Goal: Task Accomplishment & Management: Use online tool/utility

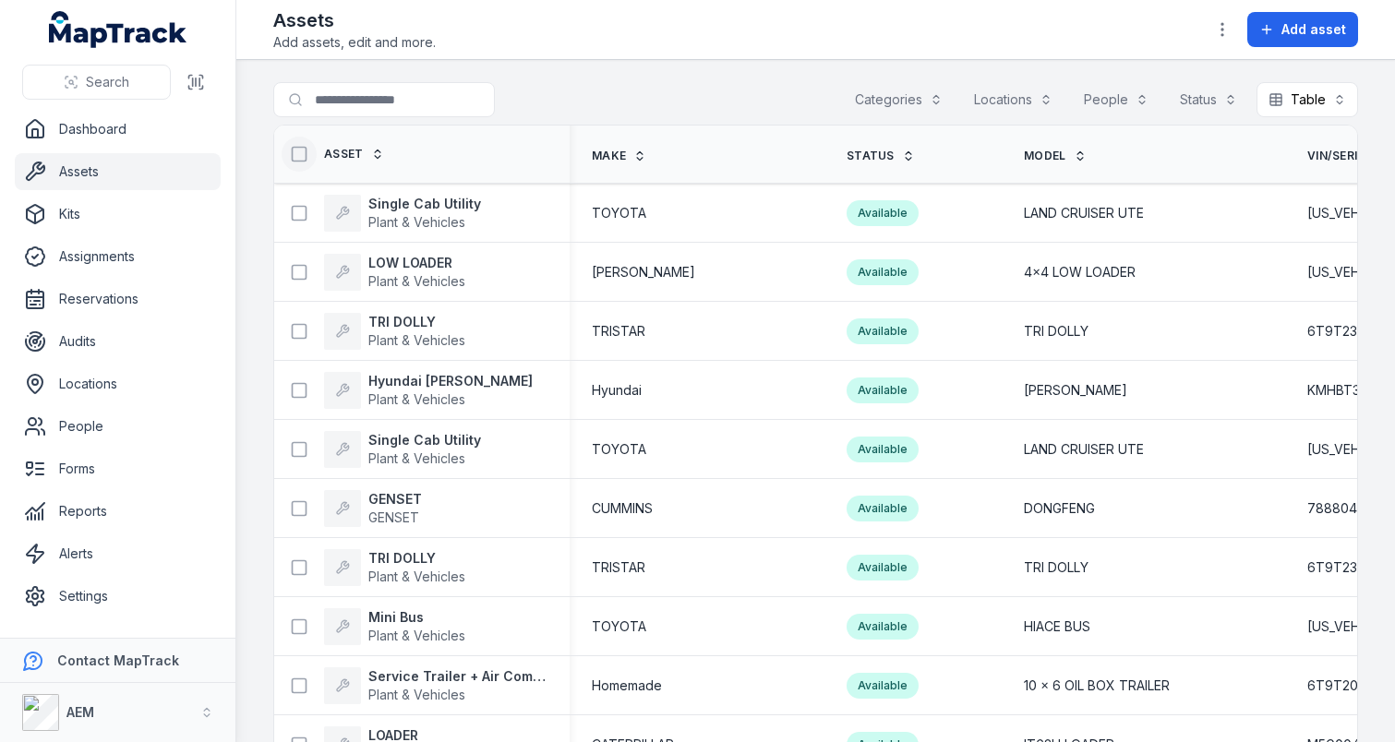
click at [303, 157] on icon at bounding box center [299, 154] width 18 height 18
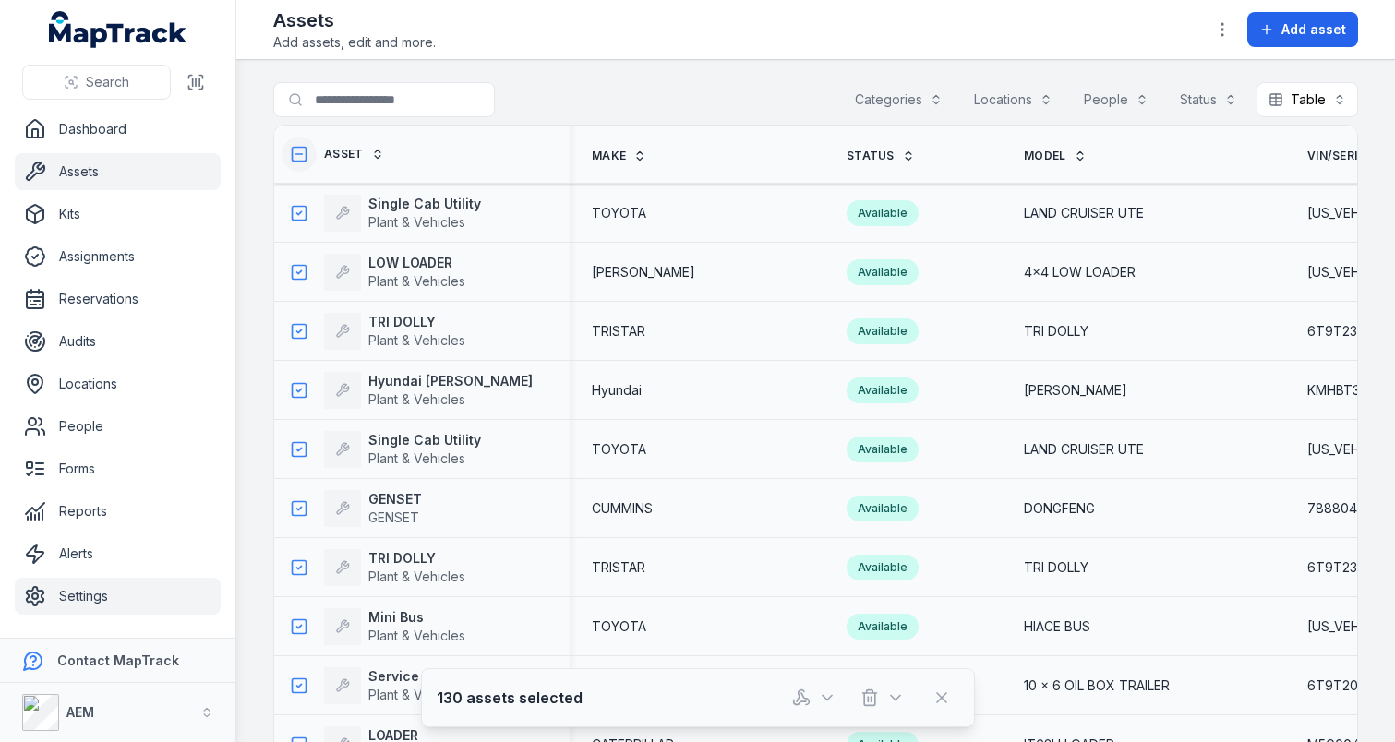
click at [101, 590] on link "Settings" at bounding box center [118, 596] width 206 height 37
click at [665, 69] on main "Search for assets Categories Locations People Status Table ***** Asset Make Sta…" at bounding box center [815, 401] width 1158 height 682
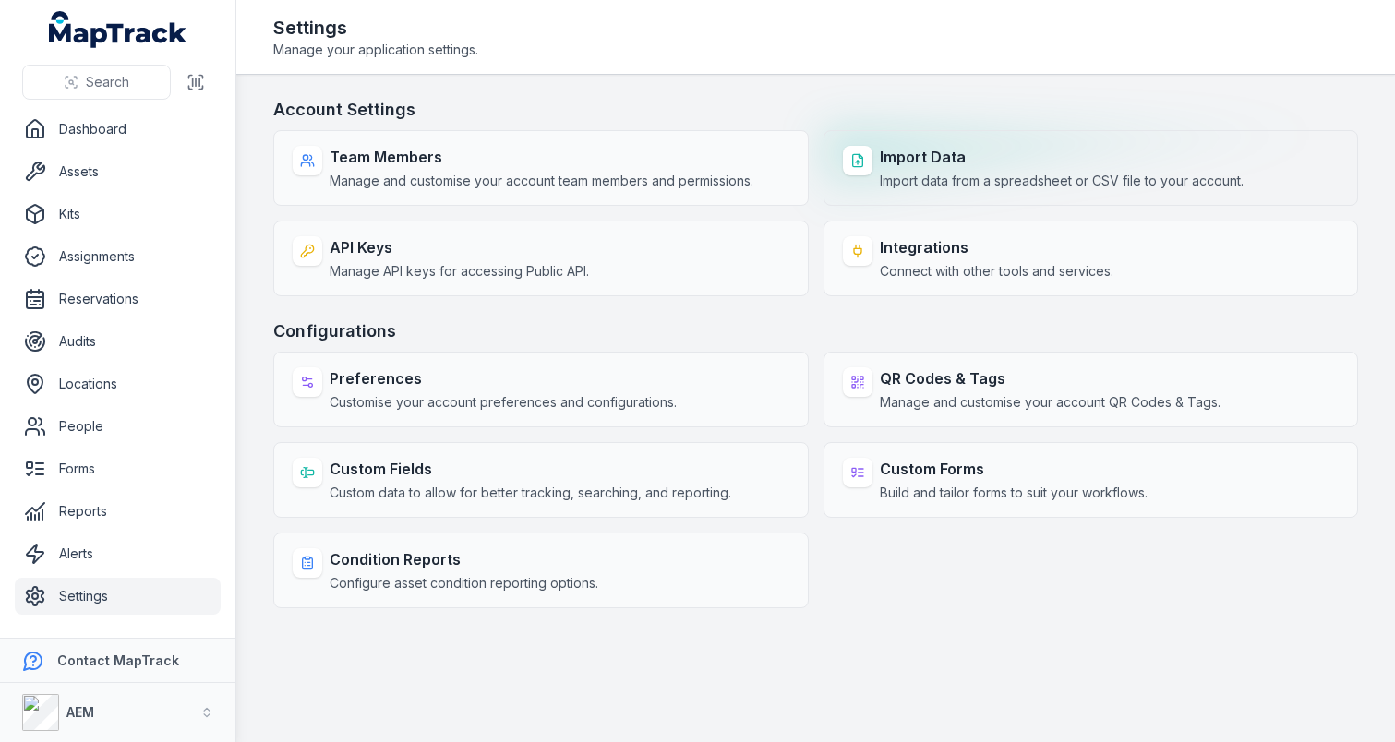
click at [890, 148] on strong "Import Data" at bounding box center [1062, 157] width 364 height 22
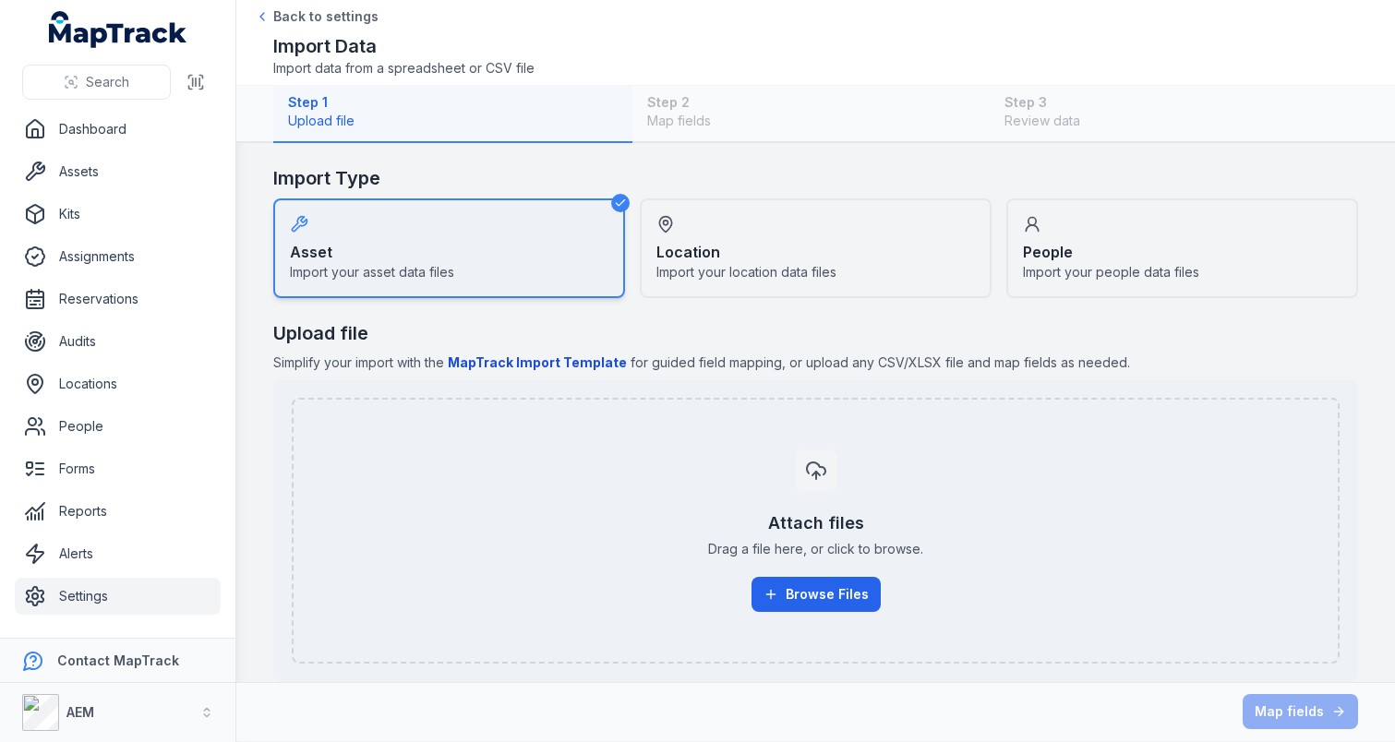
click at [810, 612] on div "Attach files Drag a file here, or click to browse. Browse Files" at bounding box center [815, 531] width 1007 height 192
click at [823, 595] on button "Browse Files" at bounding box center [815, 594] width 129 height 35
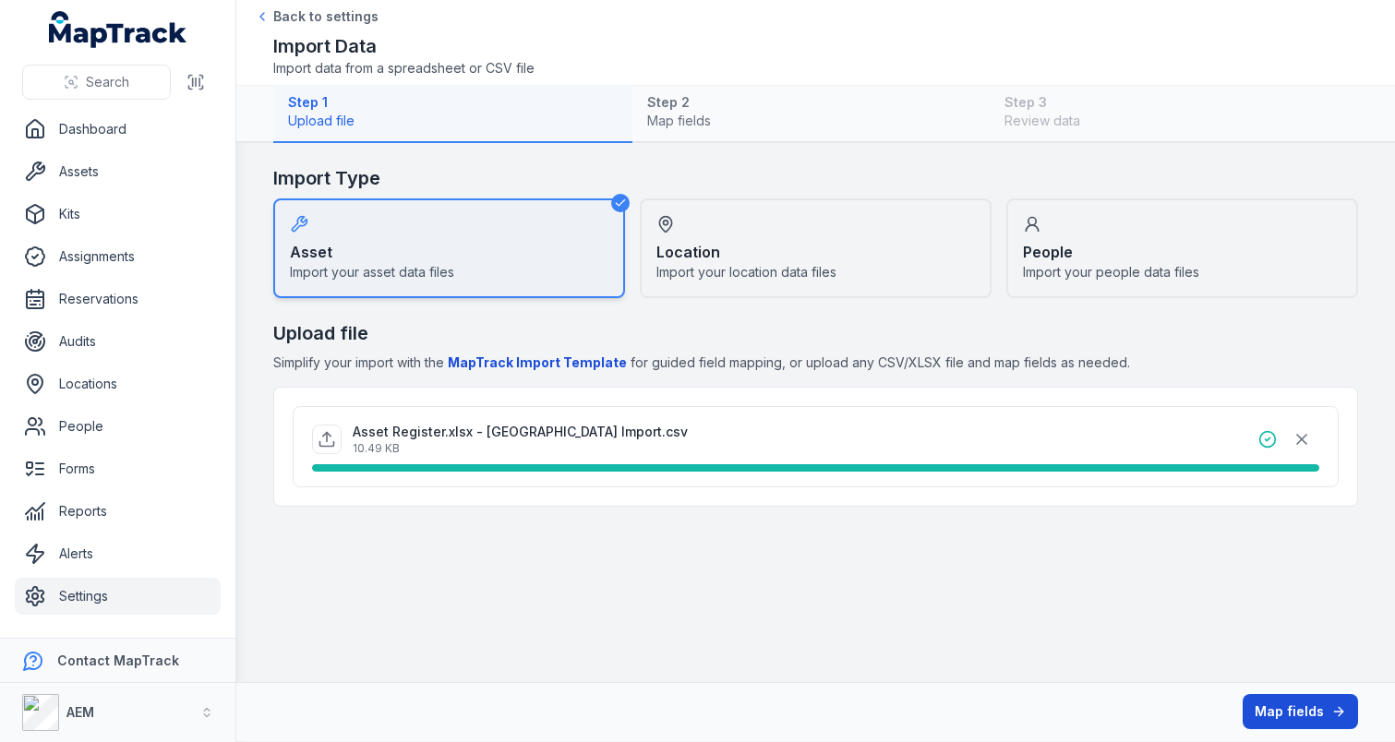
click at [1288, 703] on button "Map fields" at bounding box center [1299, 711] width 115 height 35
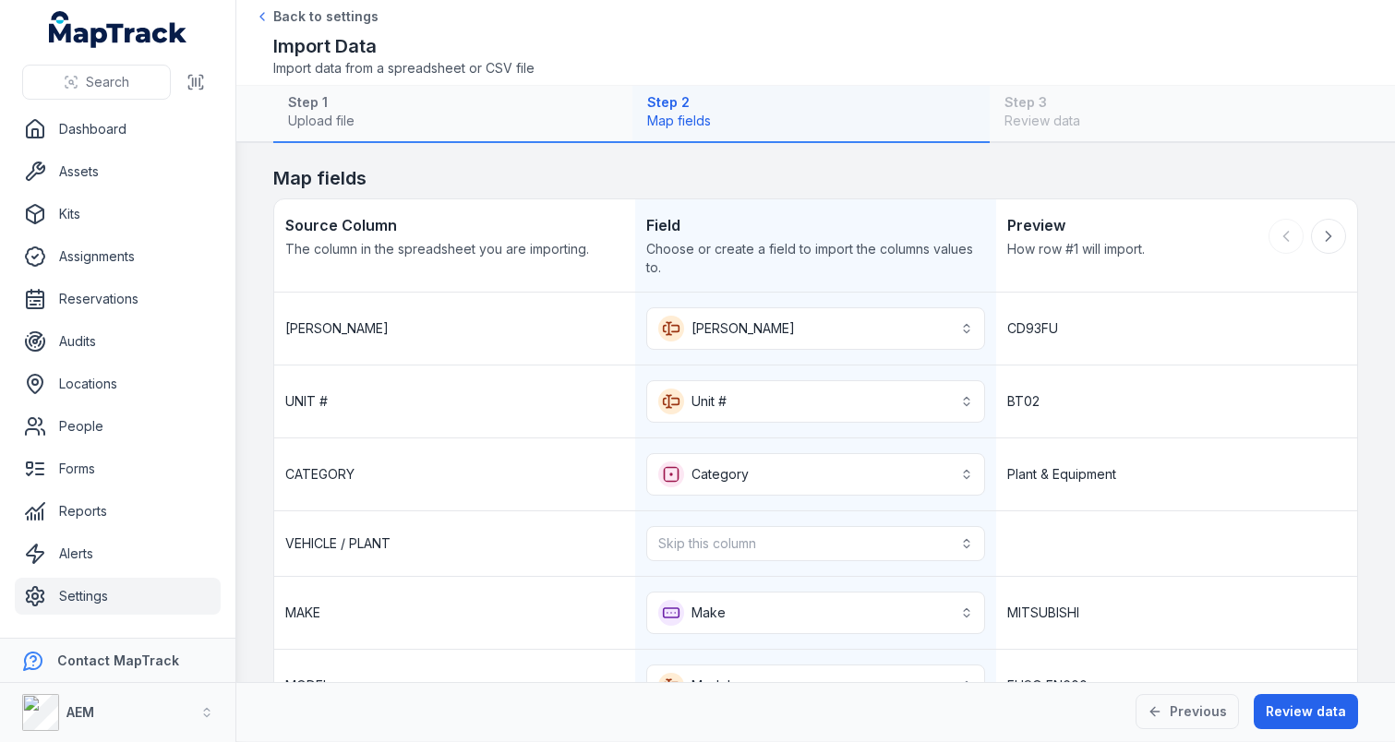
scroll to position [2, 0]
click at [151, 178] on link "Assets" at bounding box center [118, 171] width 206 height 37
click at [85, 389] on link "Locations" at bounding box center [118, 384] width 206 height 37
click at [1190, 694] on button "Previous" at bounding box center [1186, 711] width 103 height 35
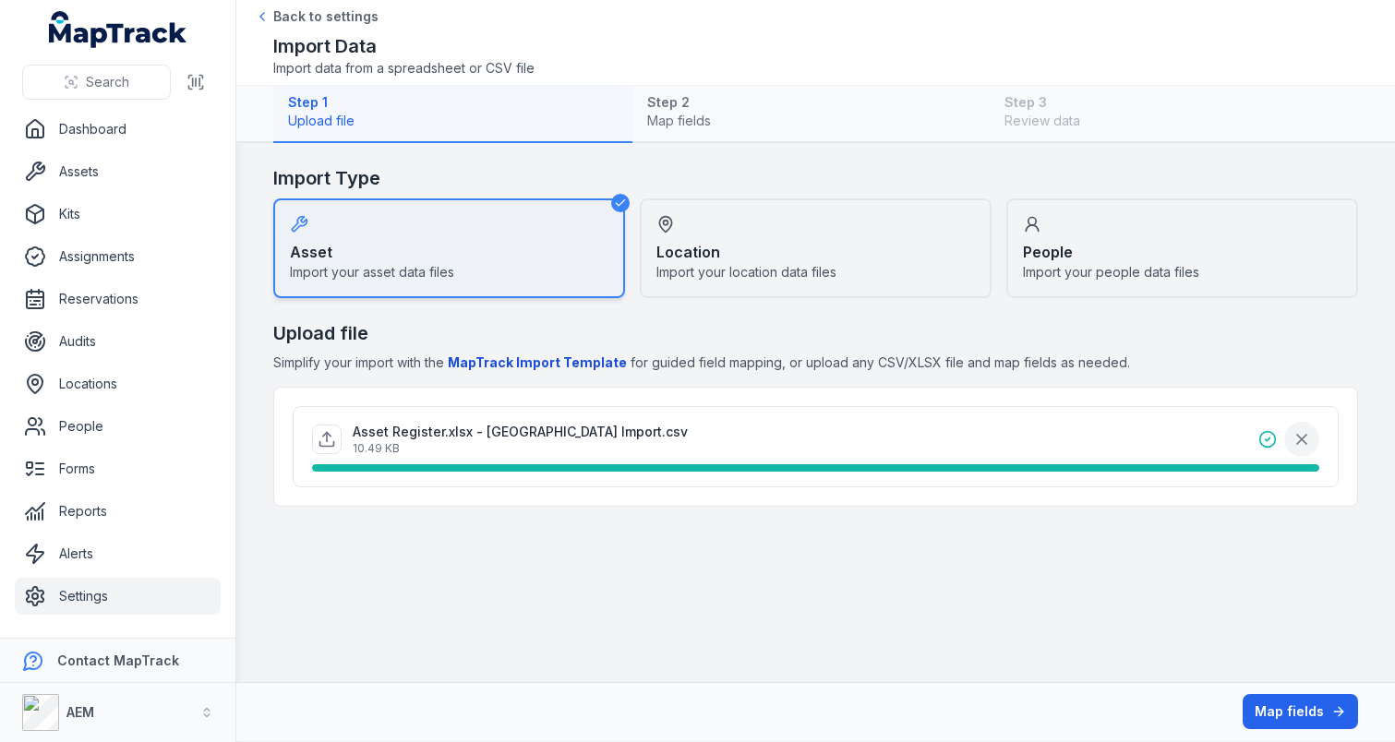
click at [1302, 447] on icon "button" at bounding box center [1301, 439] width 18 height 18
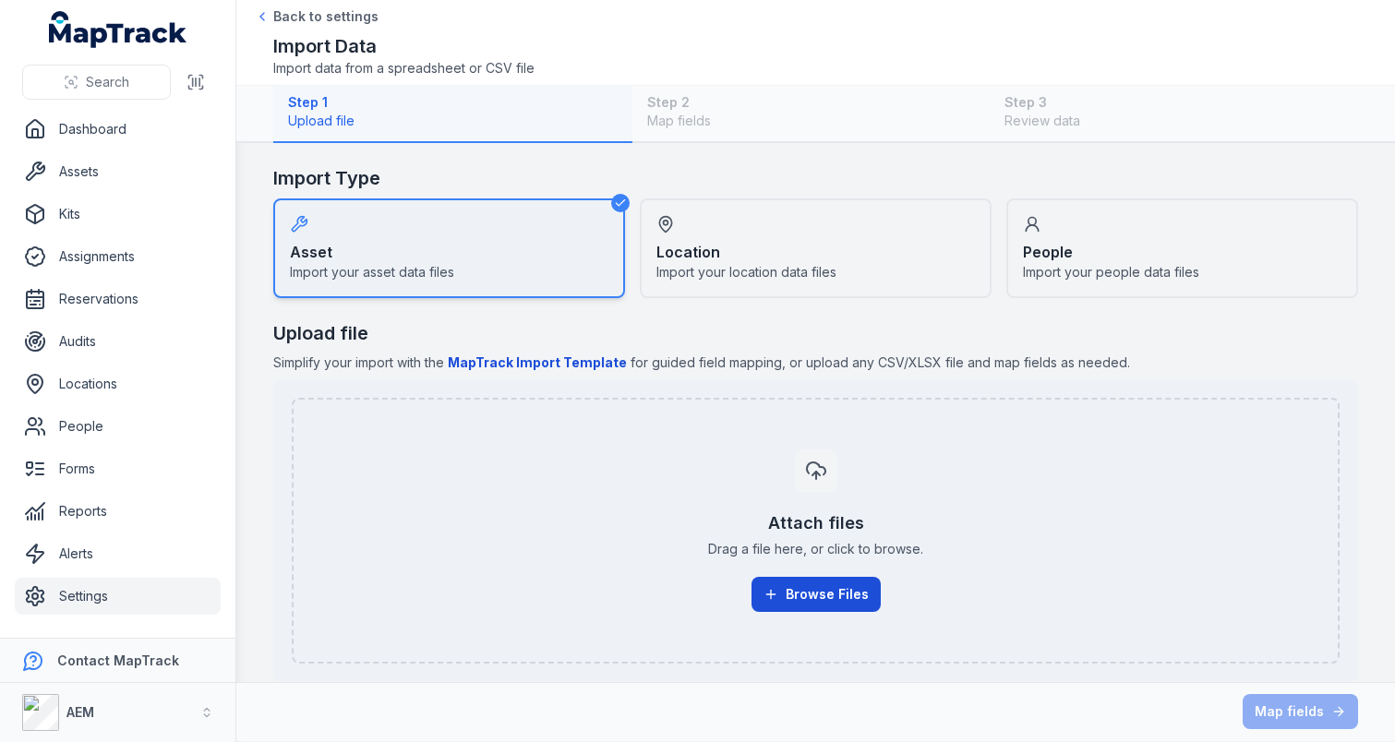
click at [814, 600] on button "Browse Files" at bounding box center [815, 594] width 129 height 35
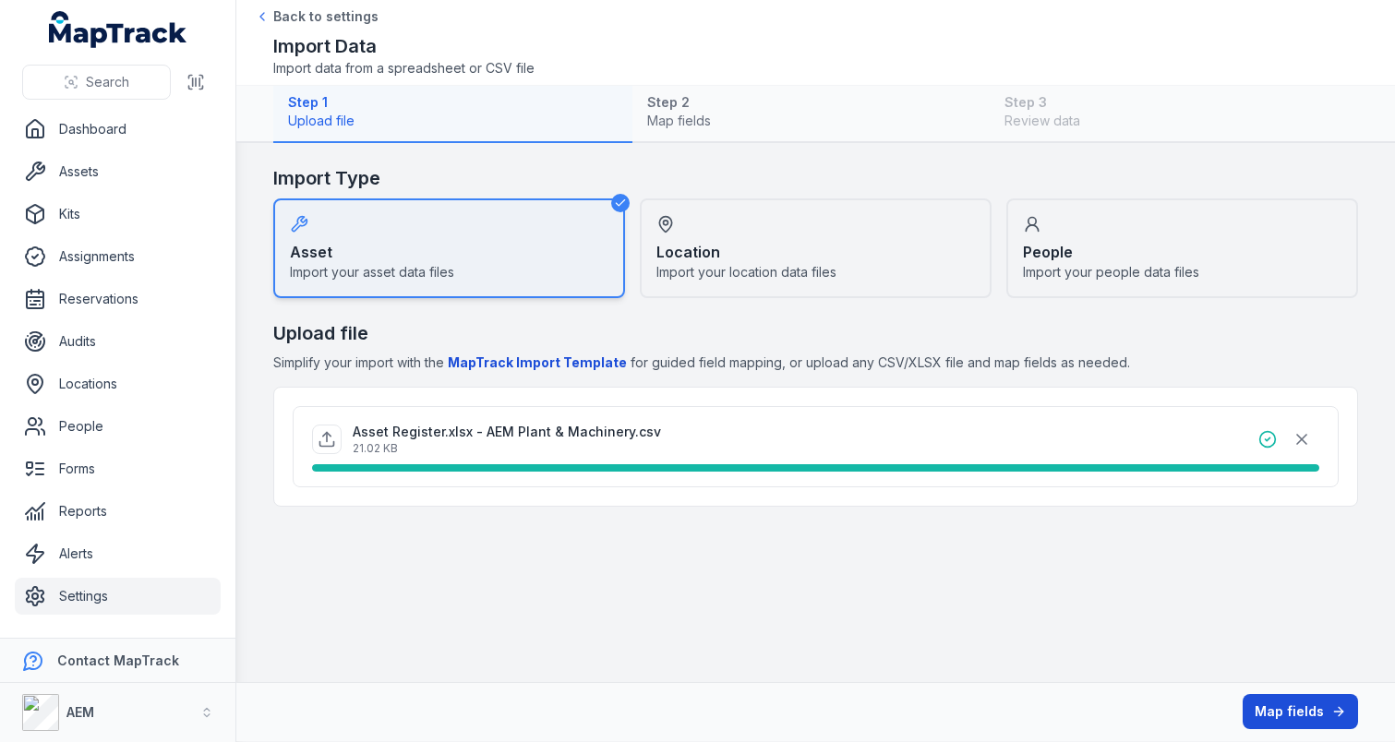
click at [1270, 708] on button "Map fields" at bounding box center [1299, 711] width 115 height 35
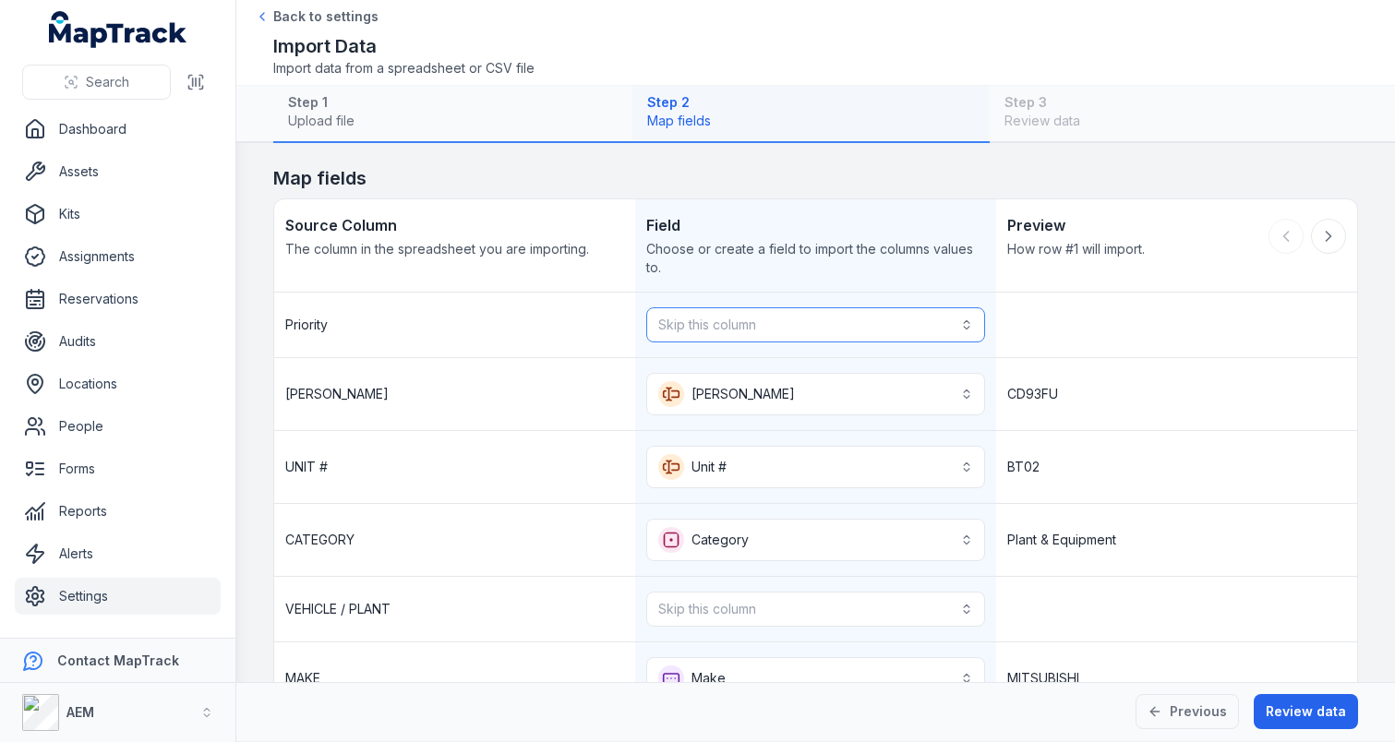
click at [838, 331] on button "Skip this column" at bounding box center [815, 324] width 339 height 35
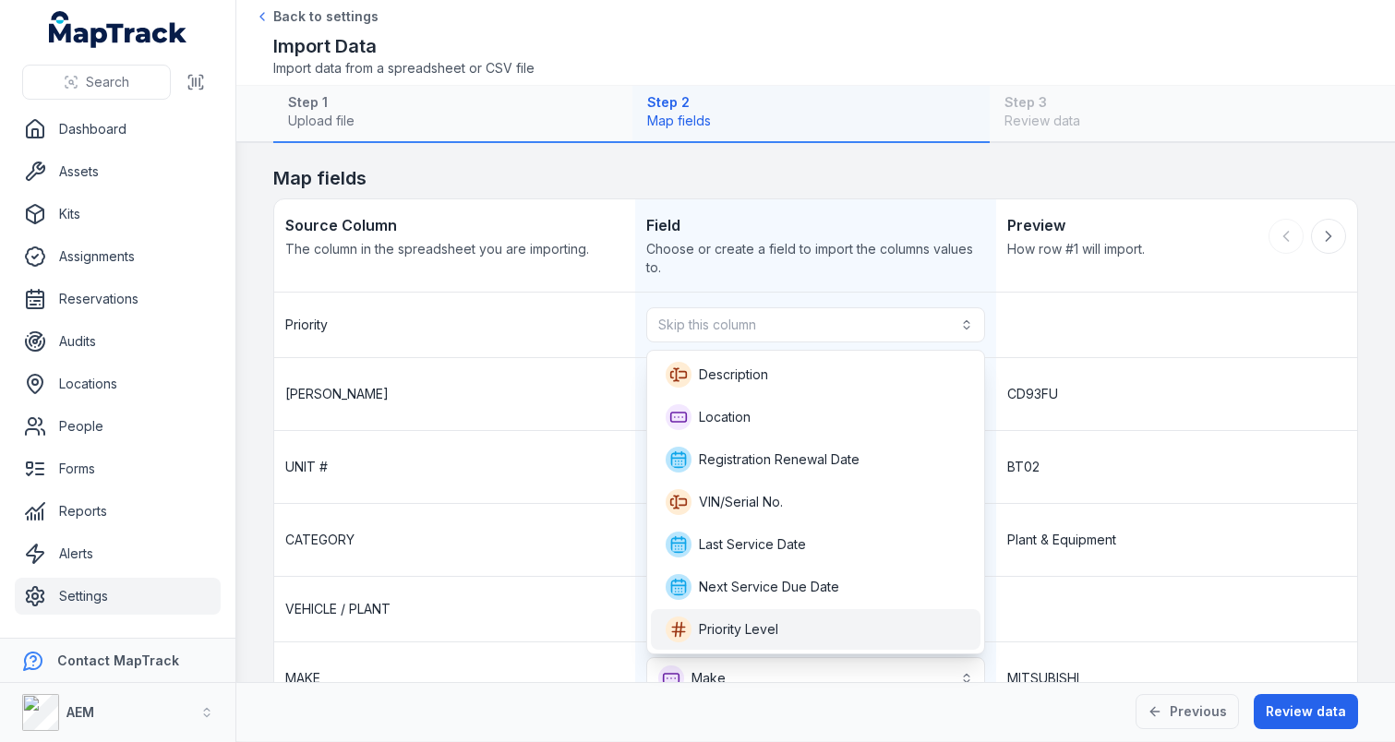
click at [803, 618] on div "Priority Level" at bounding box center [816, 630] width 300 height 26
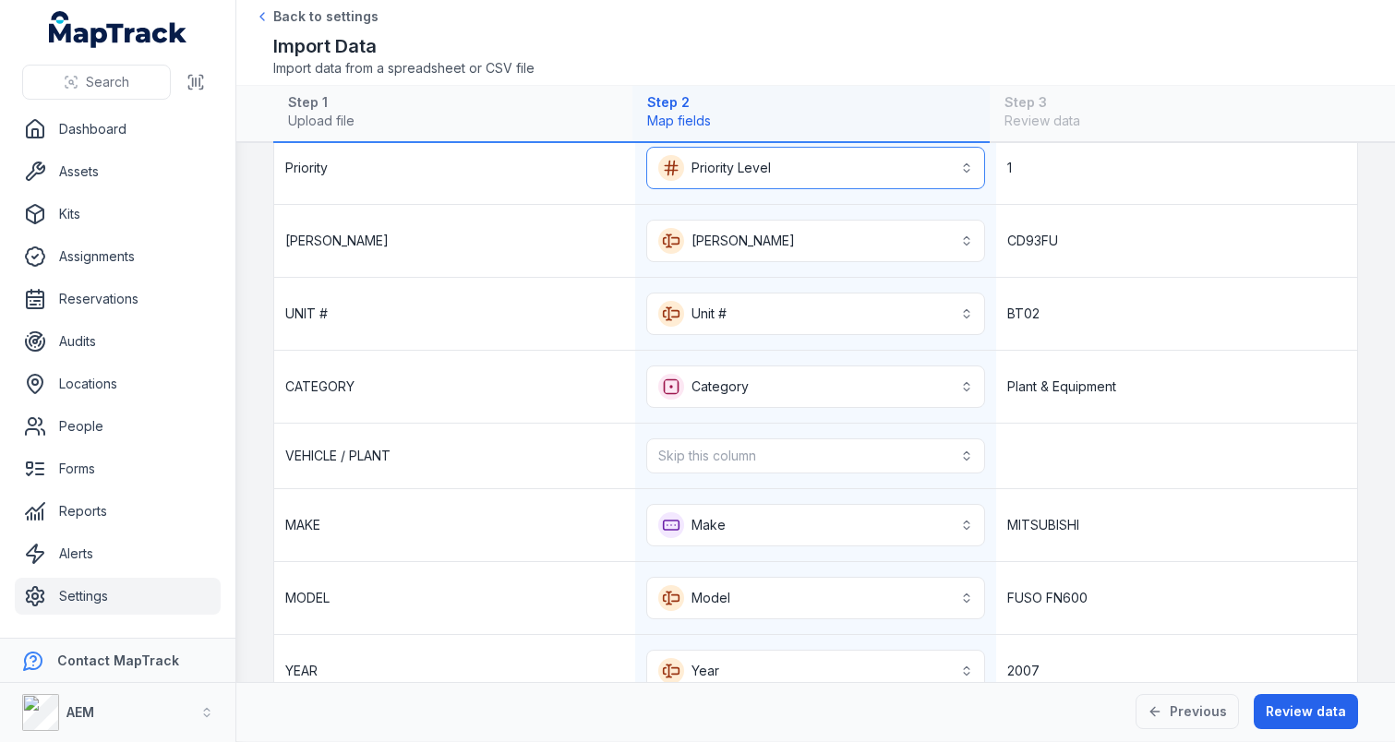
scroll to position [207, 0]
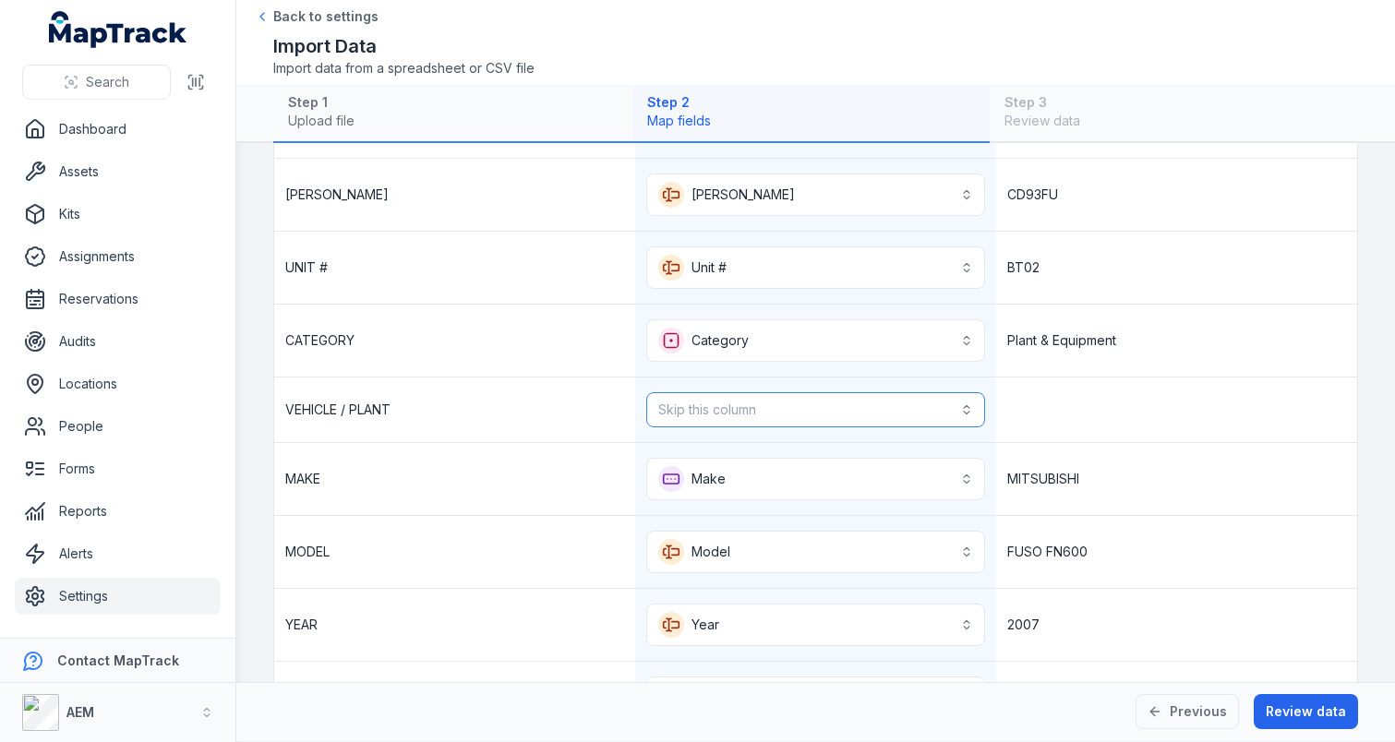
click at [832, 410] on button "Skip this column" at bounding box center [815, 409] width 339 height 35
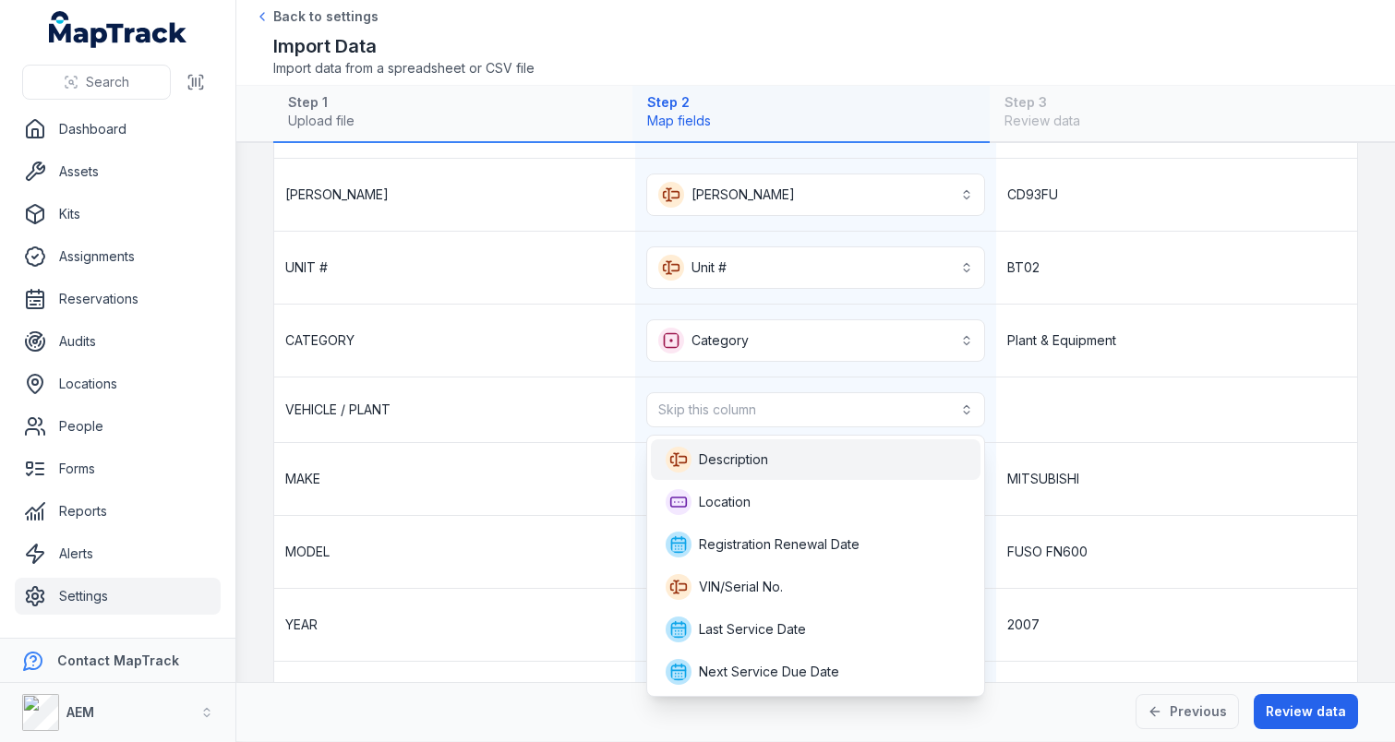
click at [817, 468] on div "Description" at bounding box center [816, 460] width 300 height 26
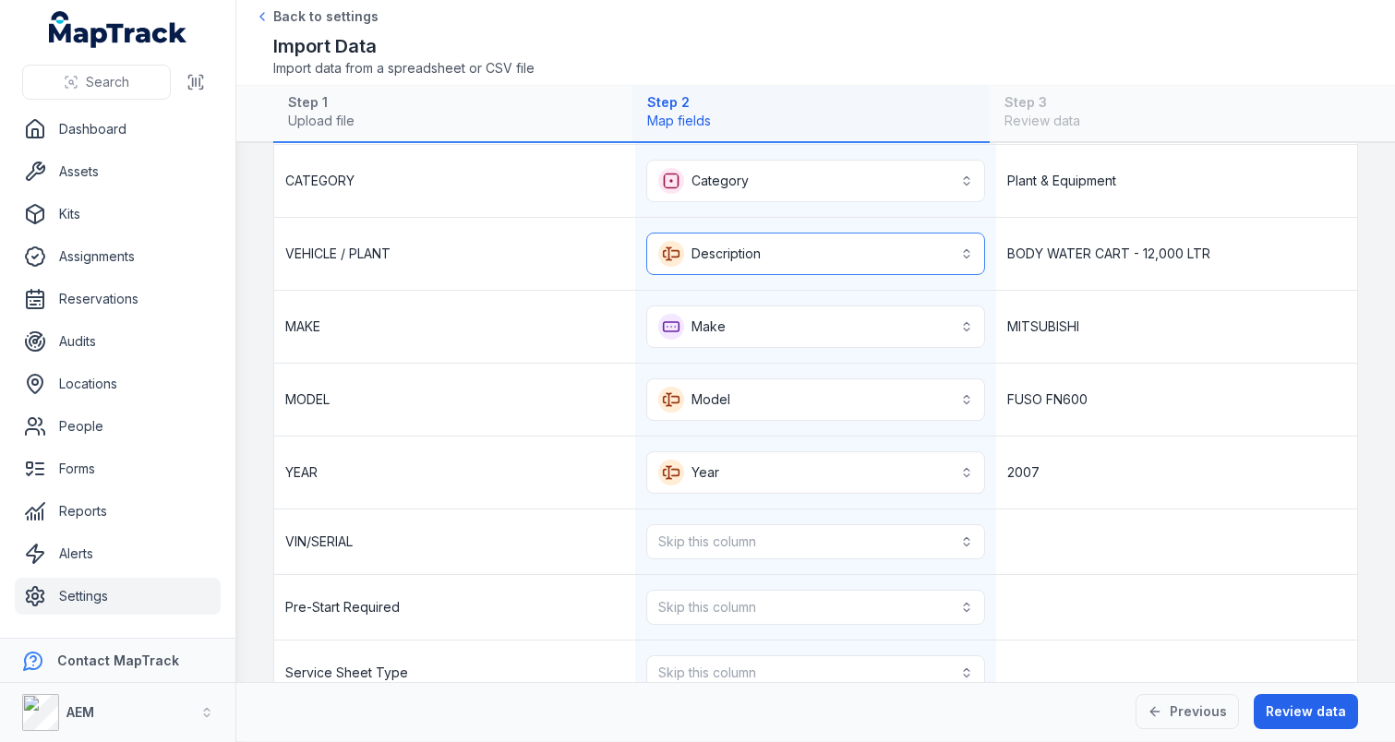
scroll to position [378, 0]
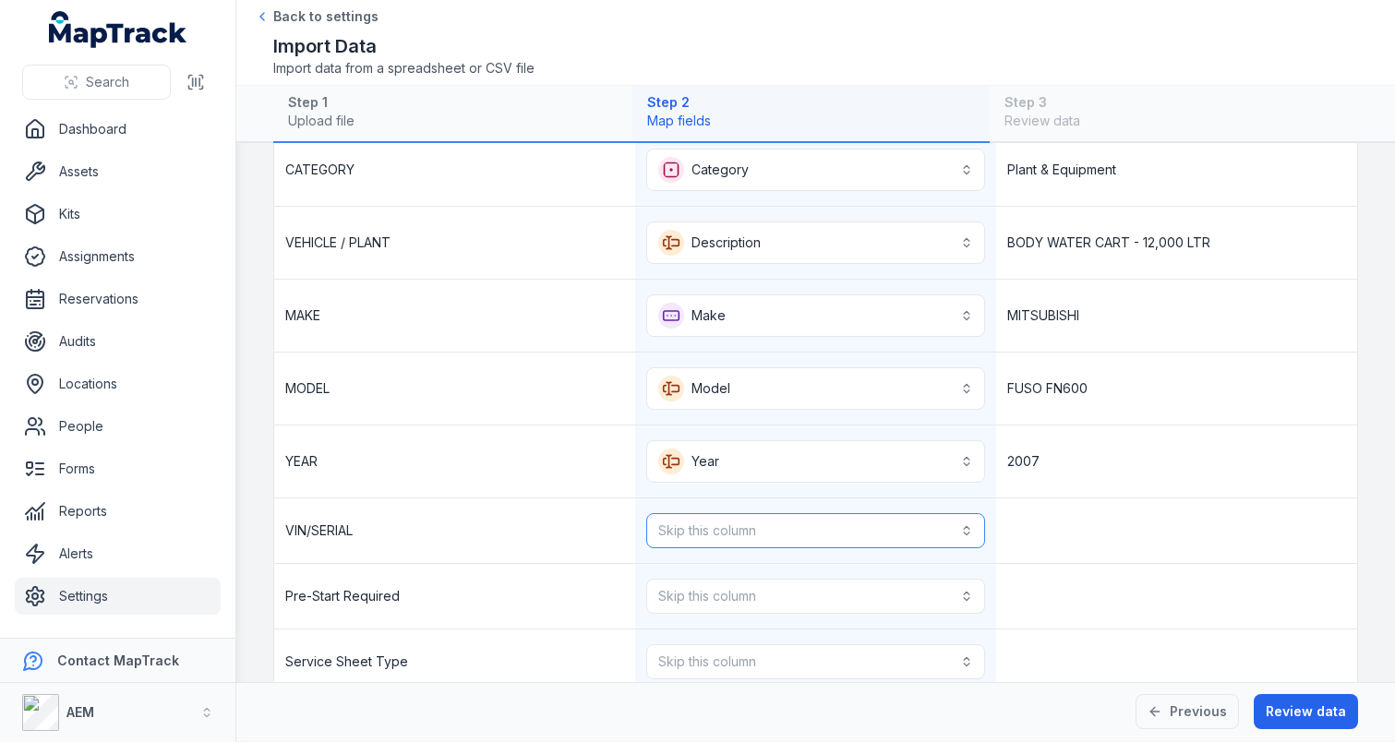
click at [854, 513] on button "Skip this column" at bounding box center [815, 530] width 339 height 35
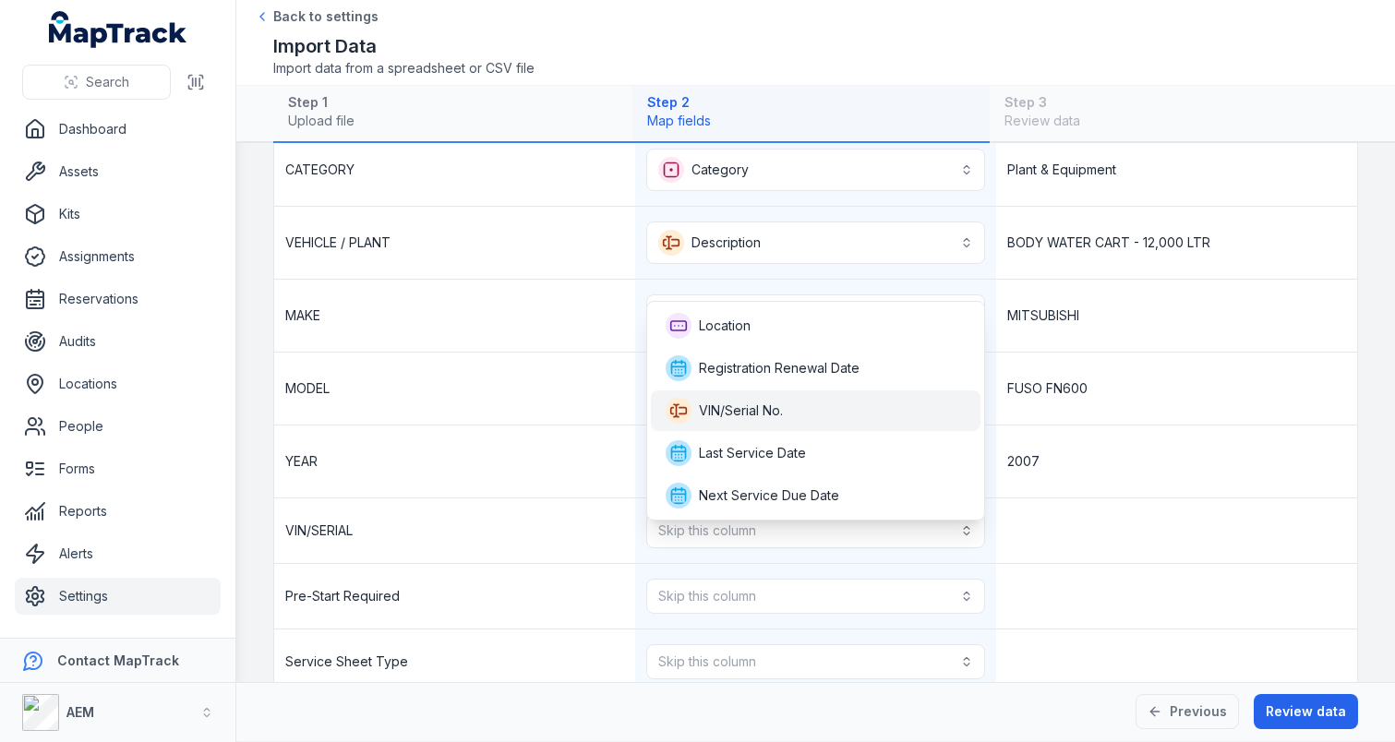
click at [848, 411] on div "VIN/Serial No." at bounding box center [816, 411] width 300 height 26
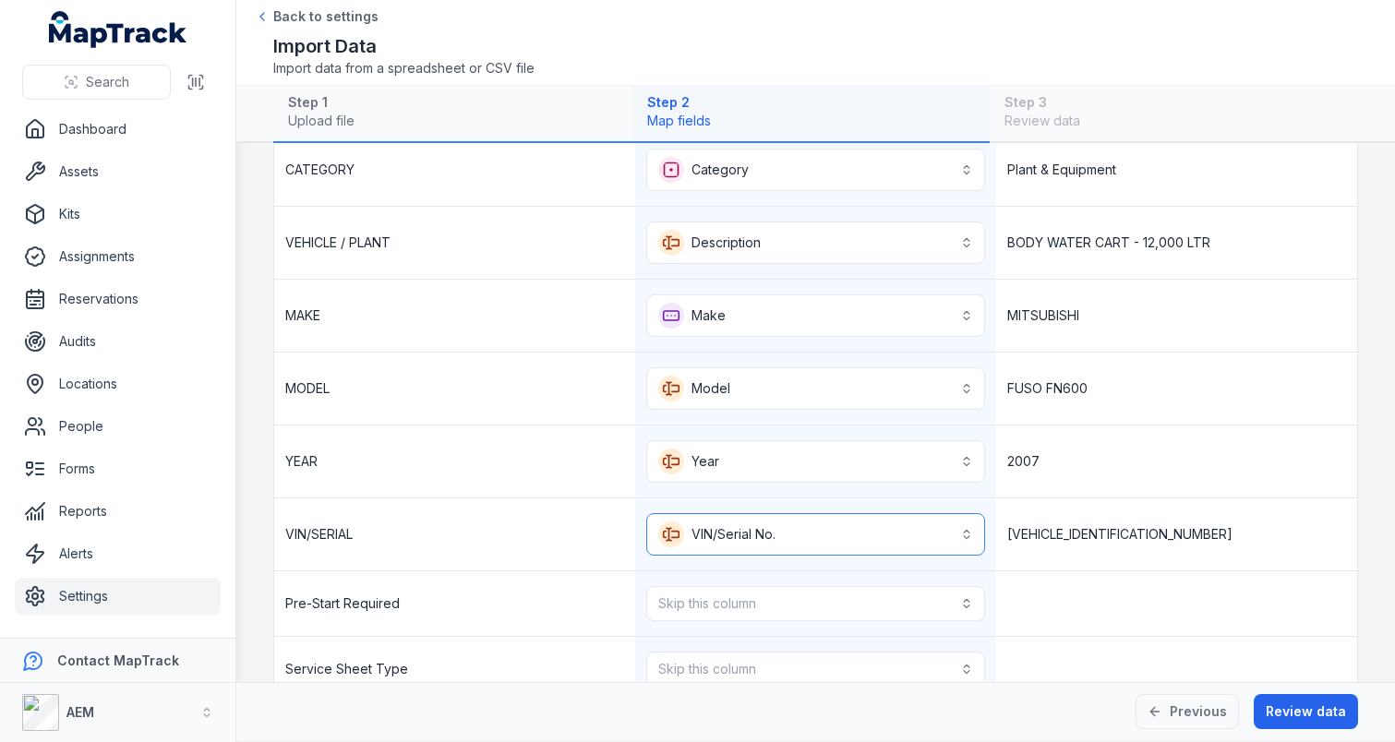
scroll to position [551, 0]
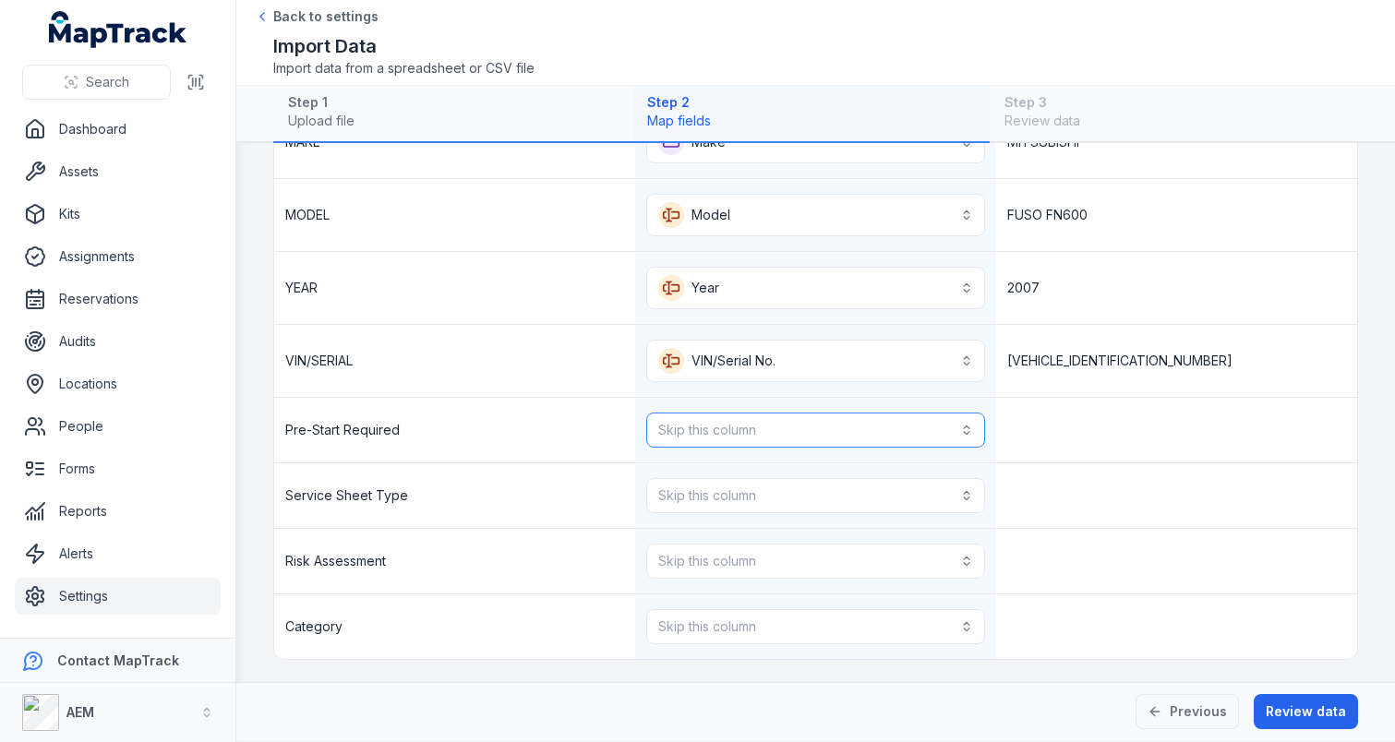
click at [829, 427] on button "Skip this column" at bounding box center [815, 430] width 339 height 35
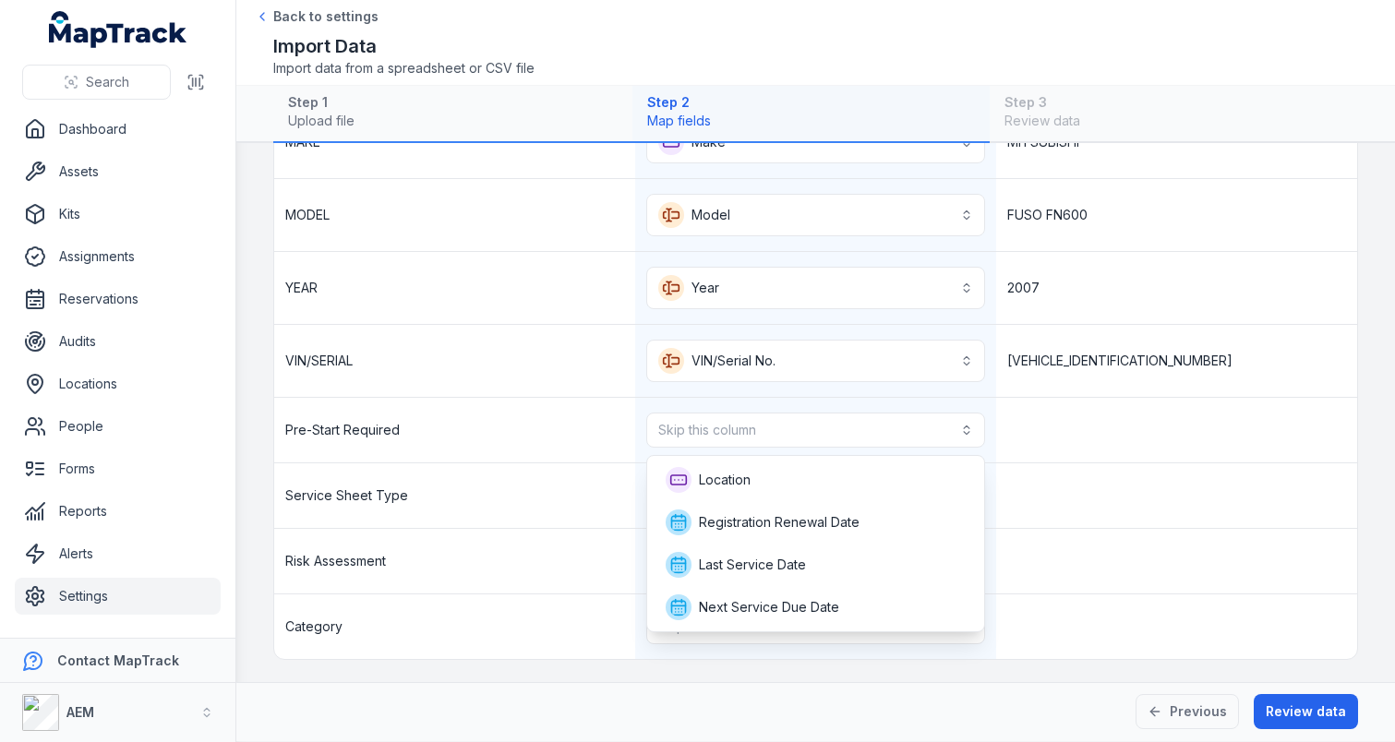
click at [1136, 411] on div "Pre-Start Required Skip this column" at bounding box center [815, 431] width 1083 height 66
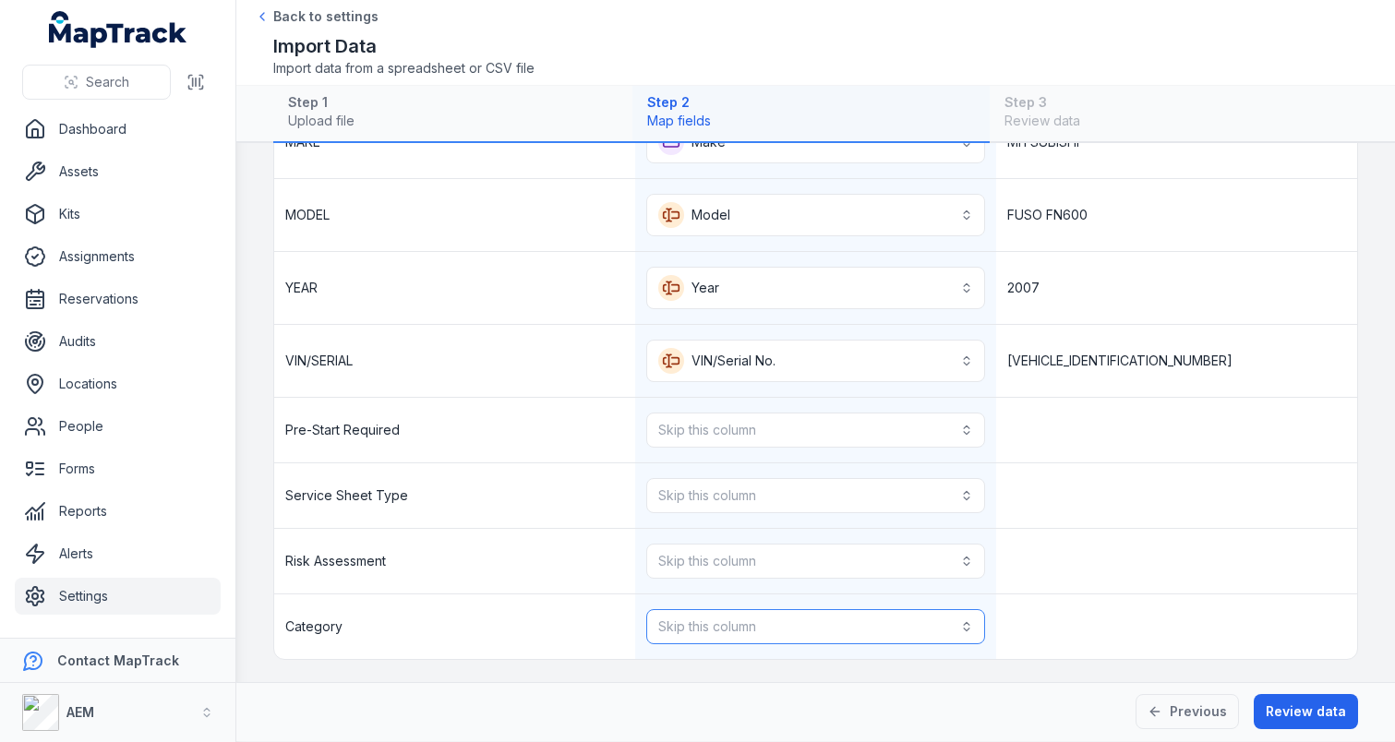
click at [774, 616] on button "Skip this column" at bounding box center [815, 626] width 339 height 35
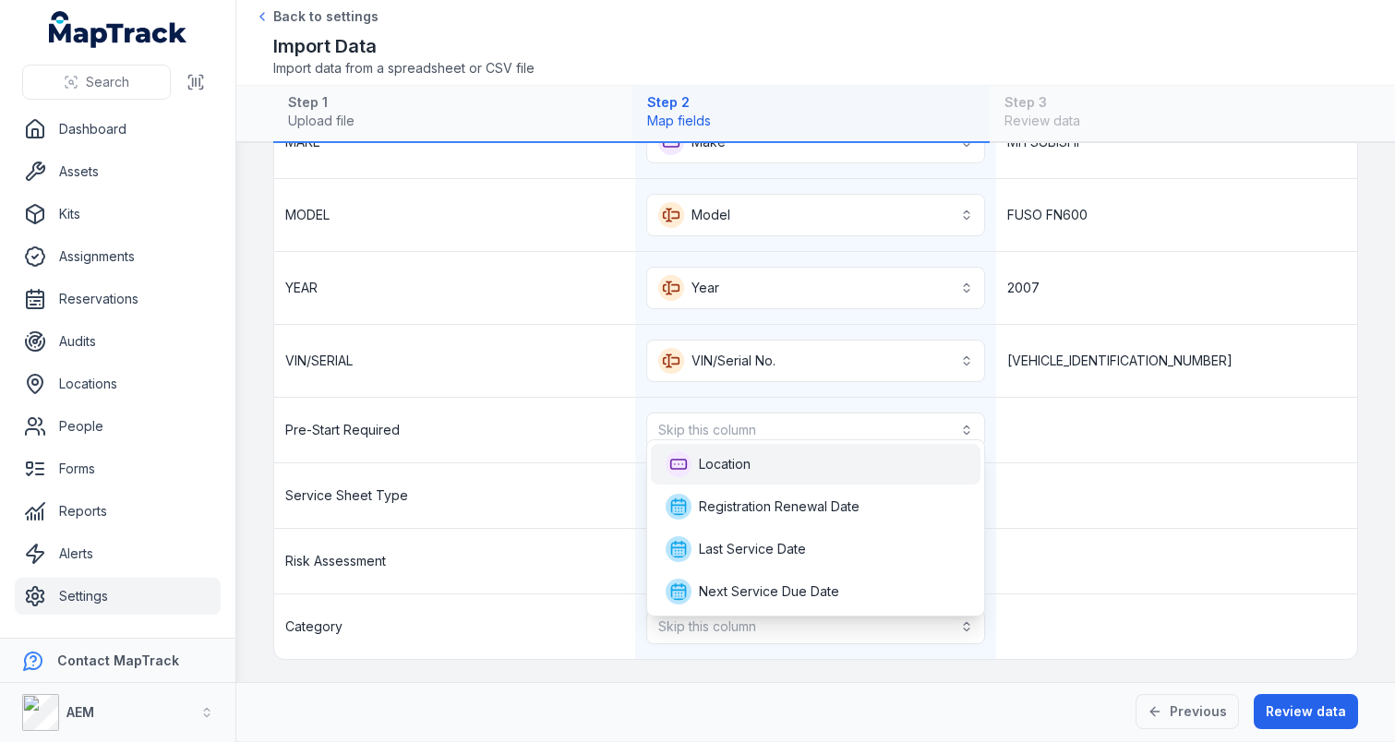
click at [794, 470] on div "Location" at bounding box center [816, 464] width 300 height 26
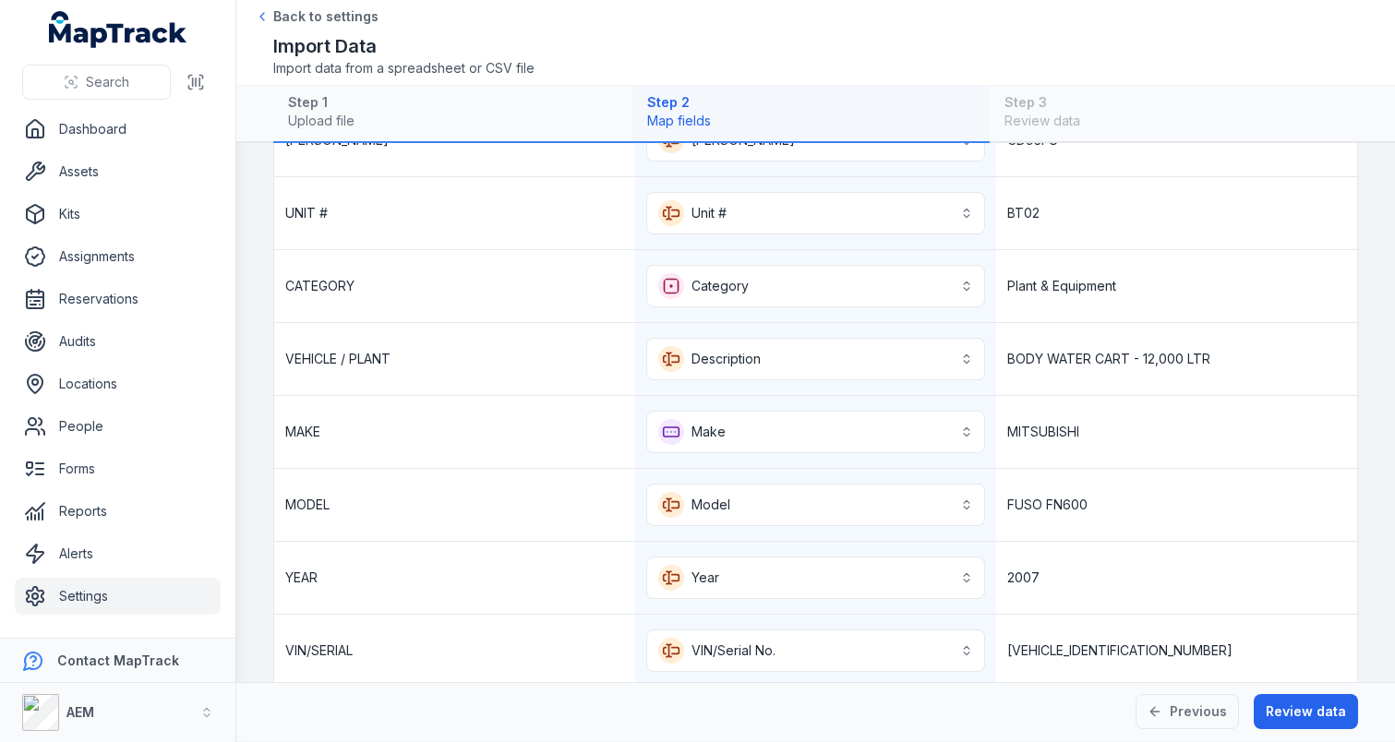
scroll to position [558, 0]
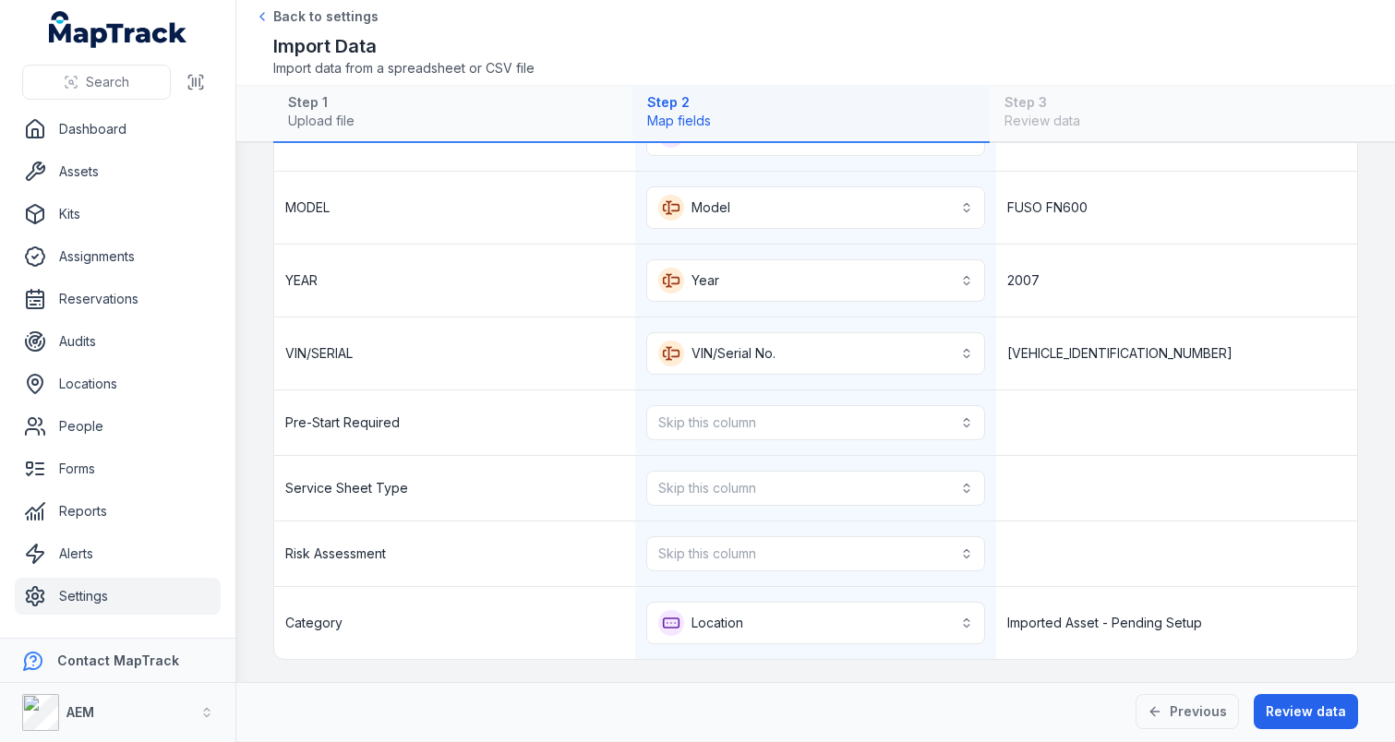
click at [133, 585] on link "Settings" at bounding box center [118, 596] width 206 height 37
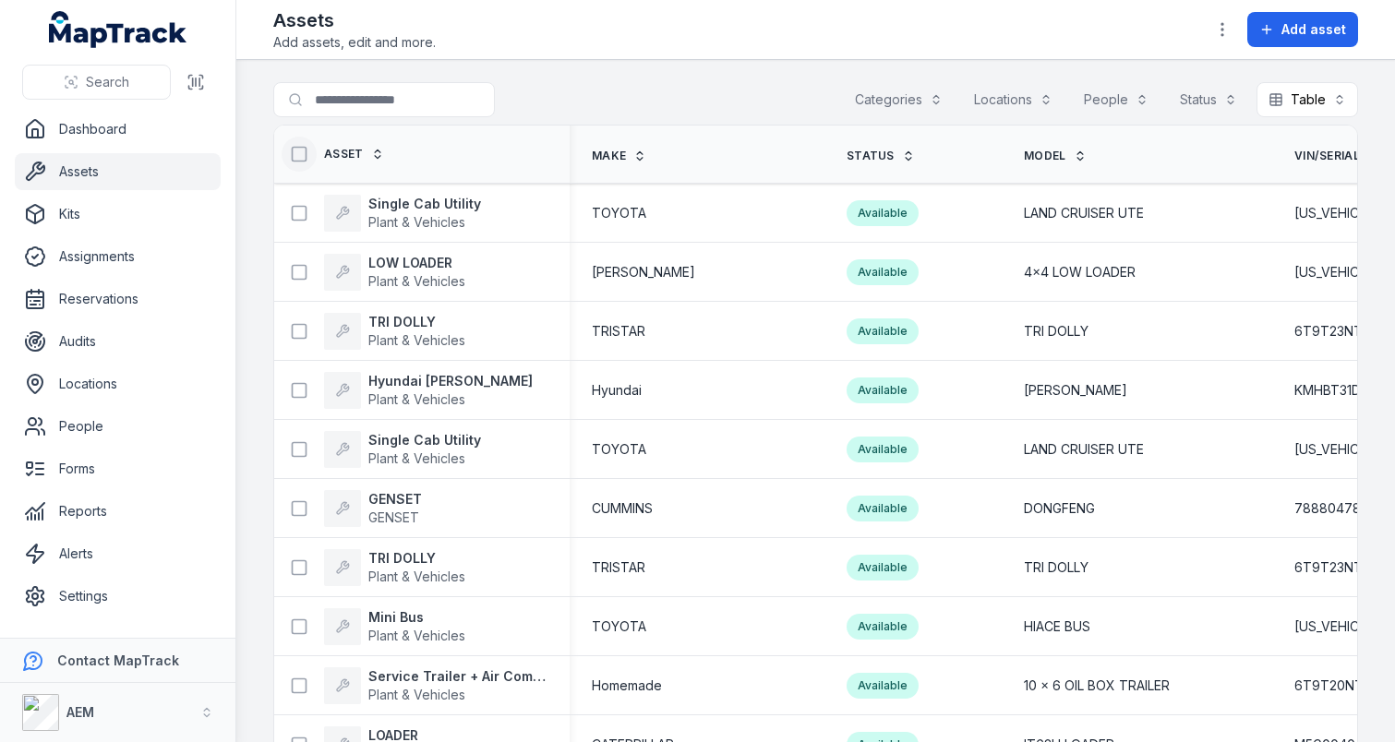
click at [295, 153] on icon at bounding box center [299, 154] width 18 height 18
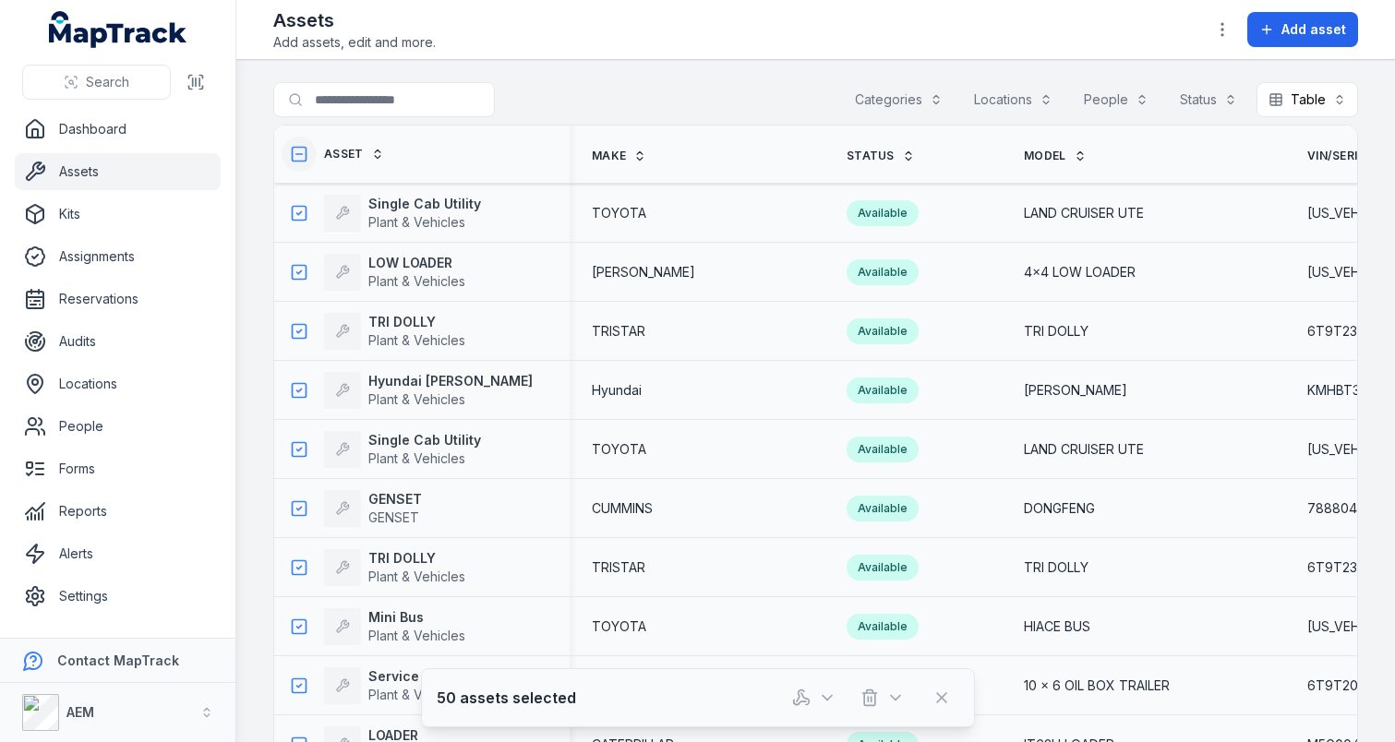
click at [304, 162] on rect at bounding box center [300, 155] width 14 height 14
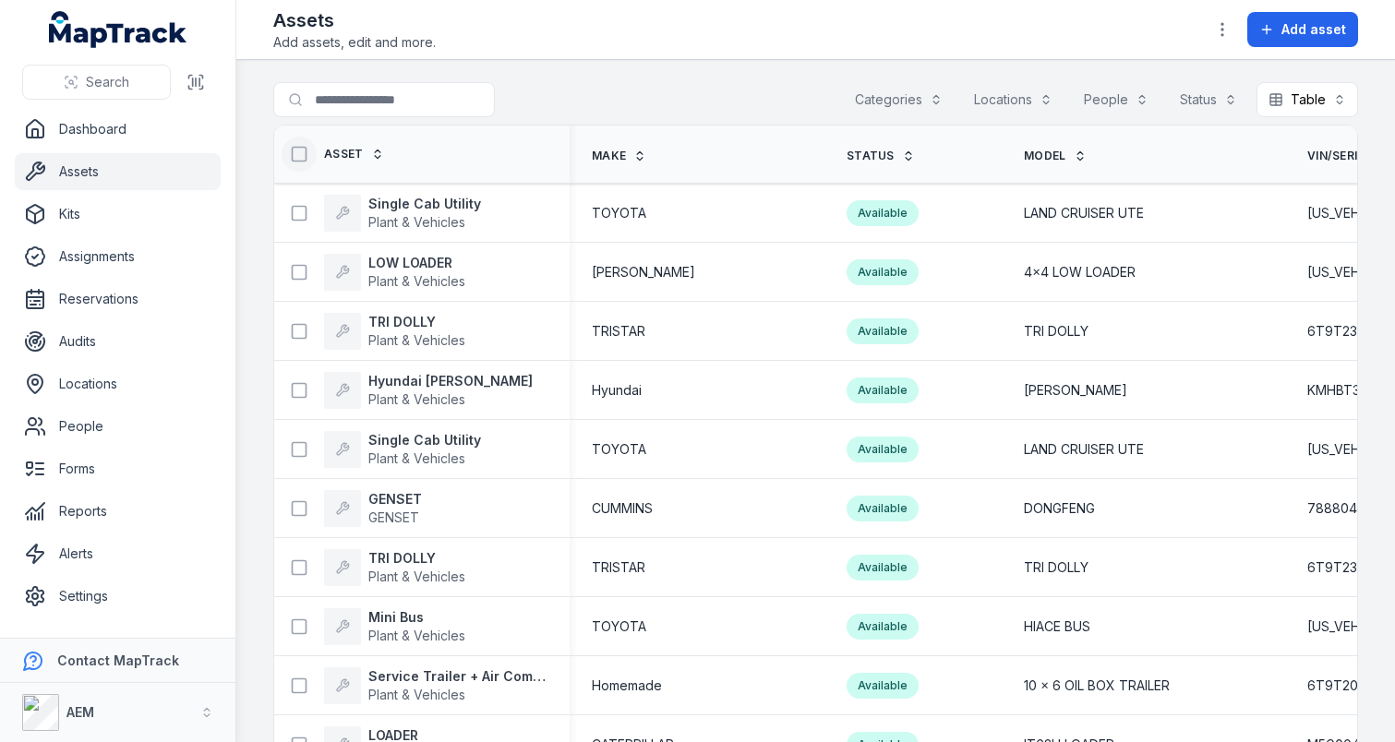
click at [304, 161] on rect at bounding box center [300, 155] width 14 height 14
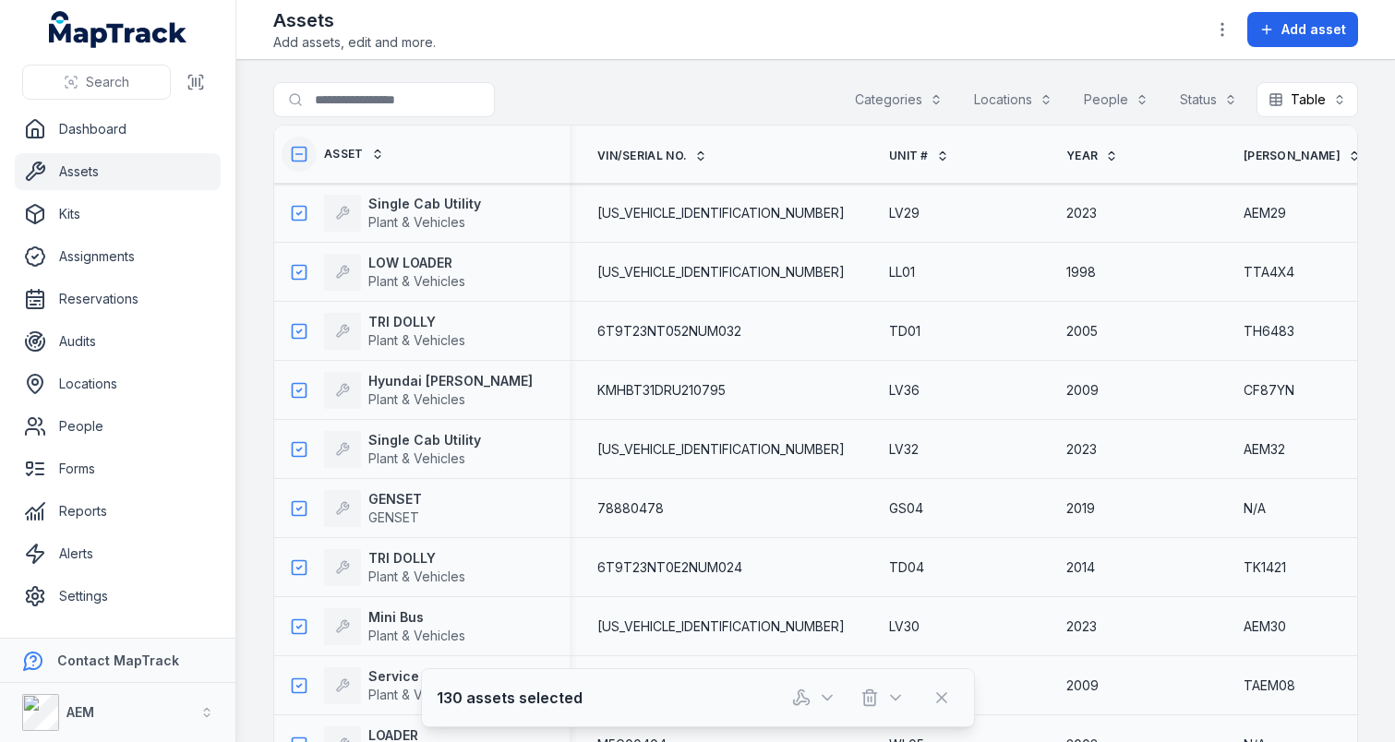
scroll to position [0, 614]
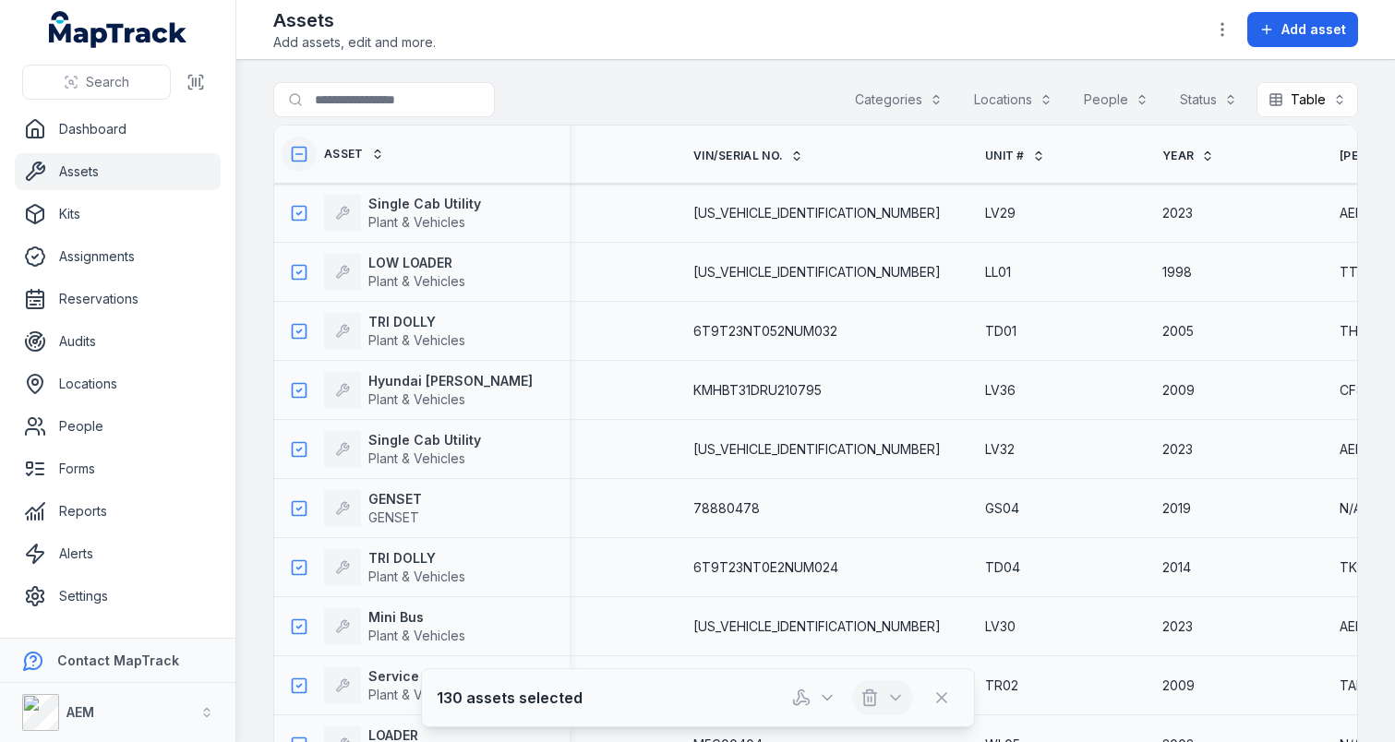
click at [873, 696] on icon "button" at bounding box center [869, 699] width 11 height 12
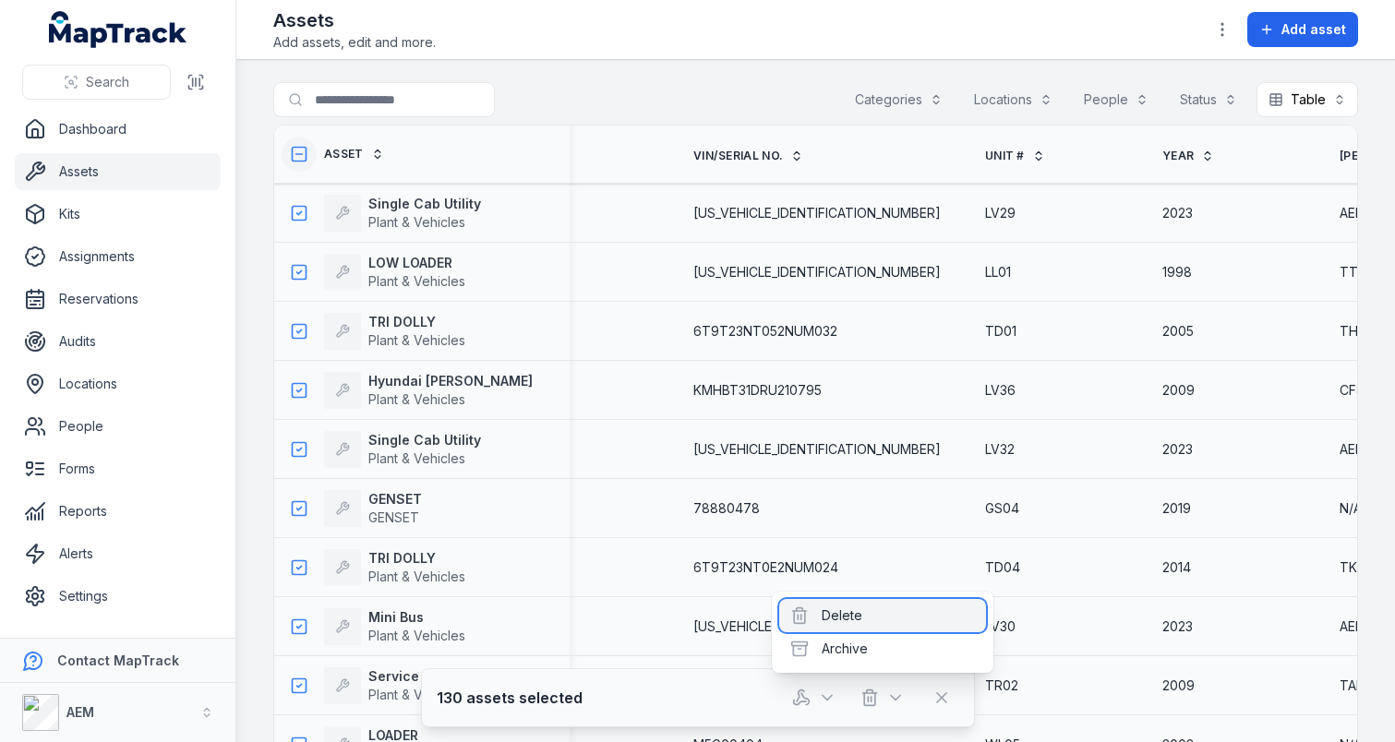
click at [900, 621] on div "Delete" at bounding box center [882, 615] width 207 height 33
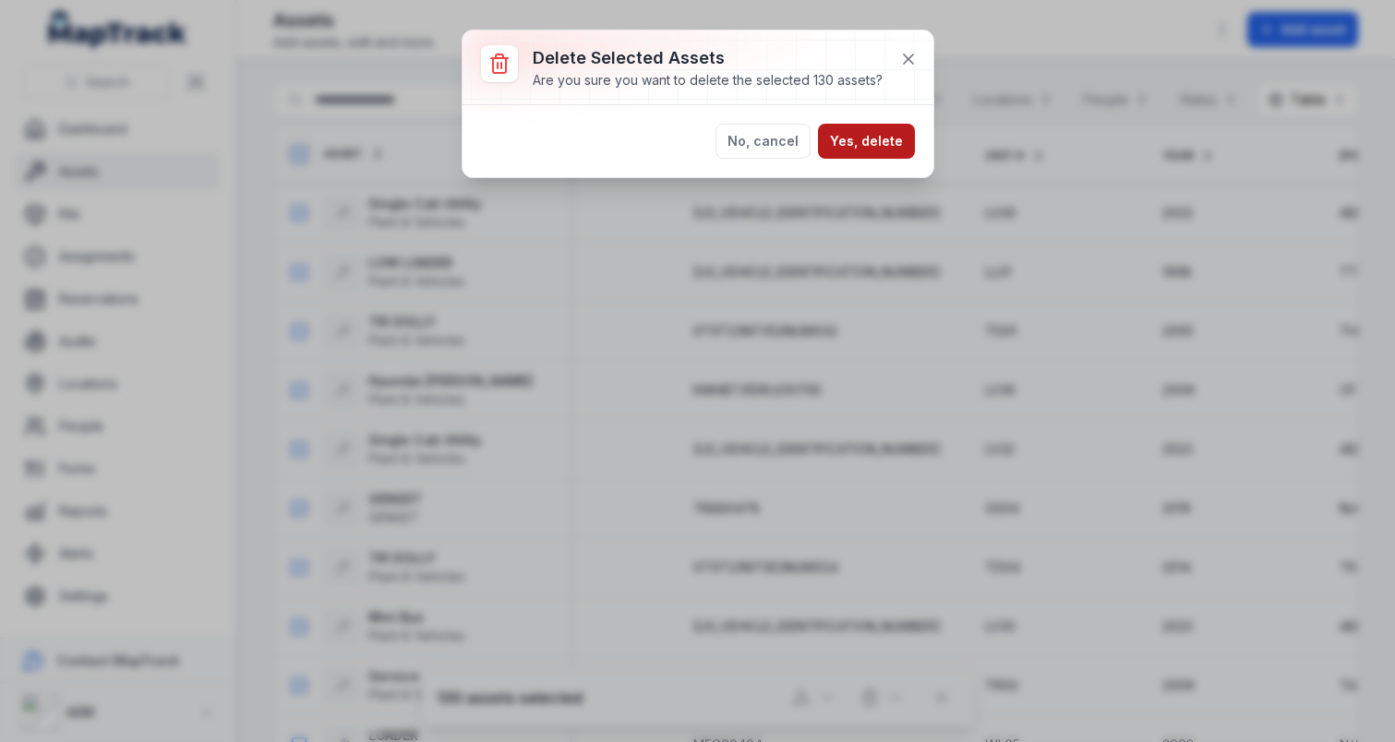
click at [877, 141] on button "Yes, delete" at bounding box center [866, 141] width 97 height 35
